Goal: Check status: Check status

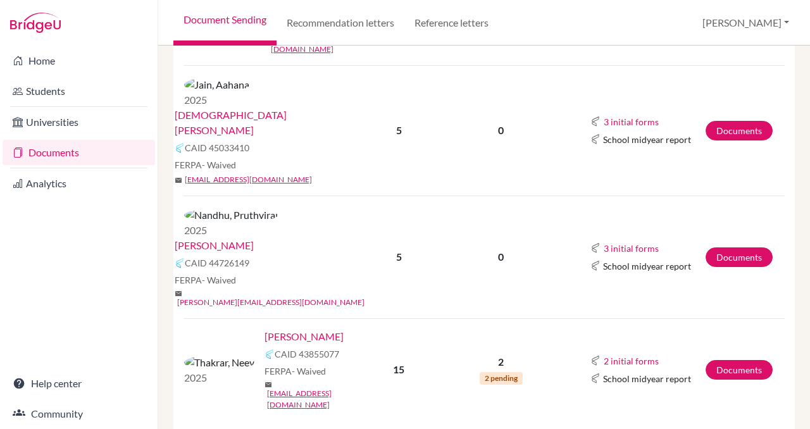
scroll to position [411, 0]
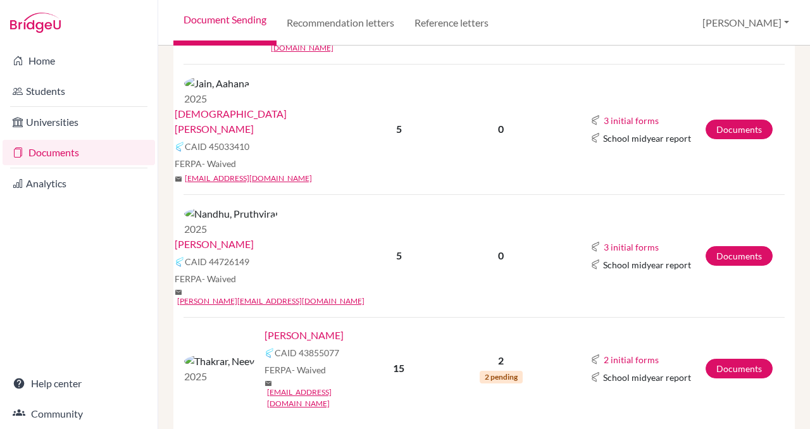
click at [264, 328] on link "[PERSON_NAME]" at bounding box center [303, 335] width 79 height 15
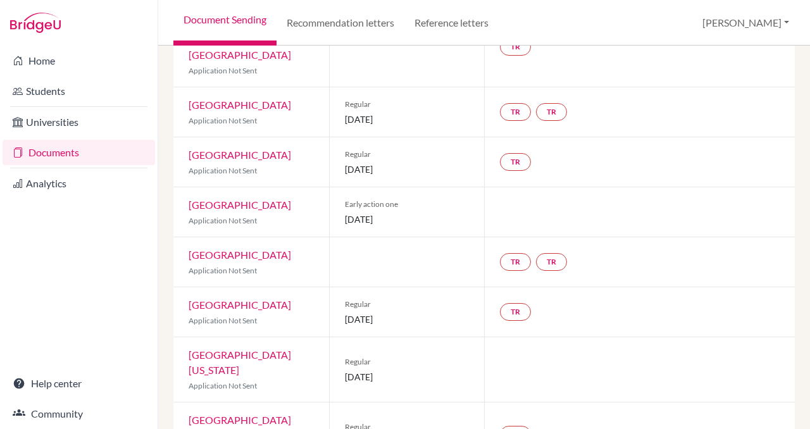
scroll to position [203, 0]
